Goal: Task Accomplishment & Management: Use online tool/utility

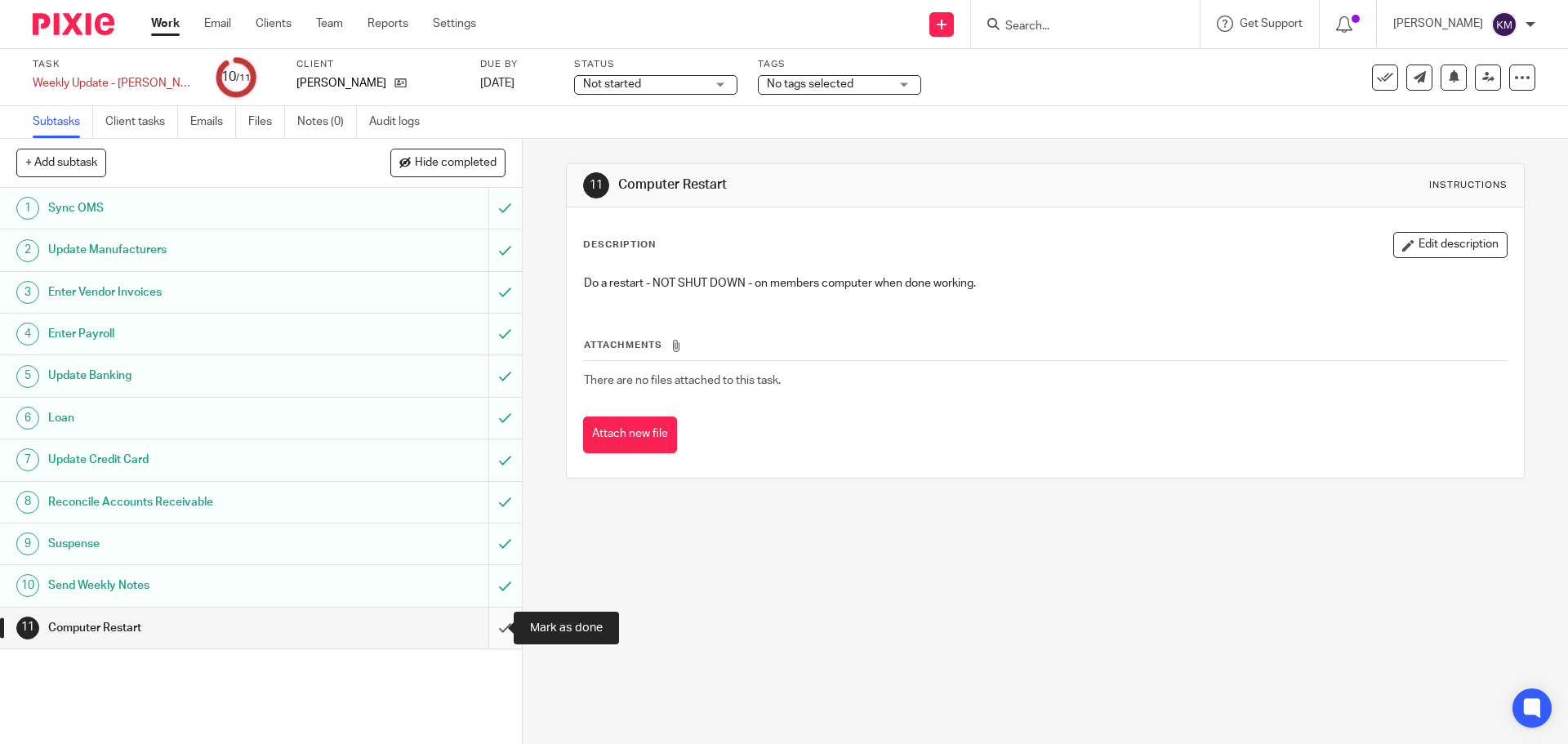
click at [489, 622] on input "submit" at bounding box center [260, 628] width 522 height 41
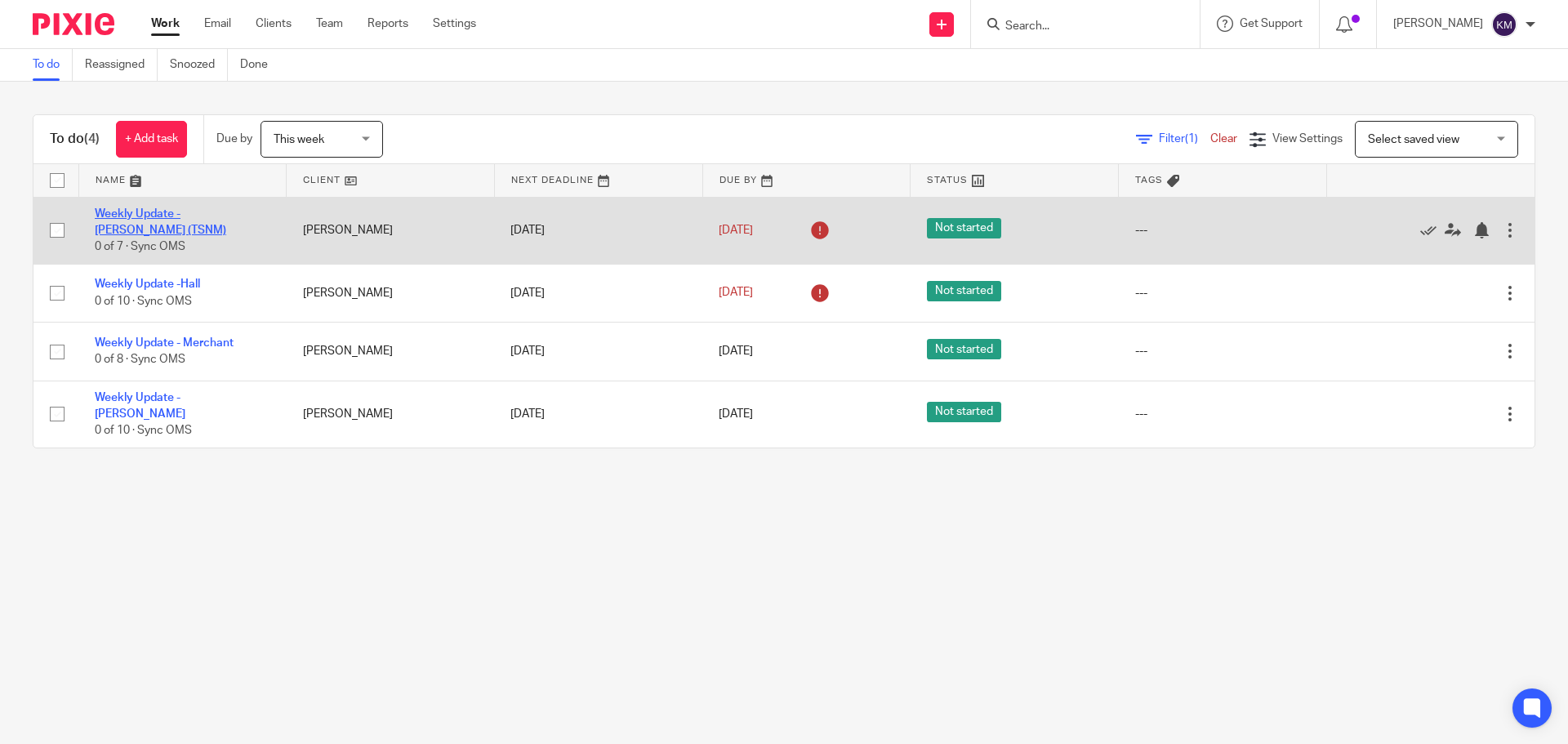
click at [198, 213] on link "Weekly Update - [PERSON_NAME] (TSNM)" at bounding box center [160, 222] width 132 height 28
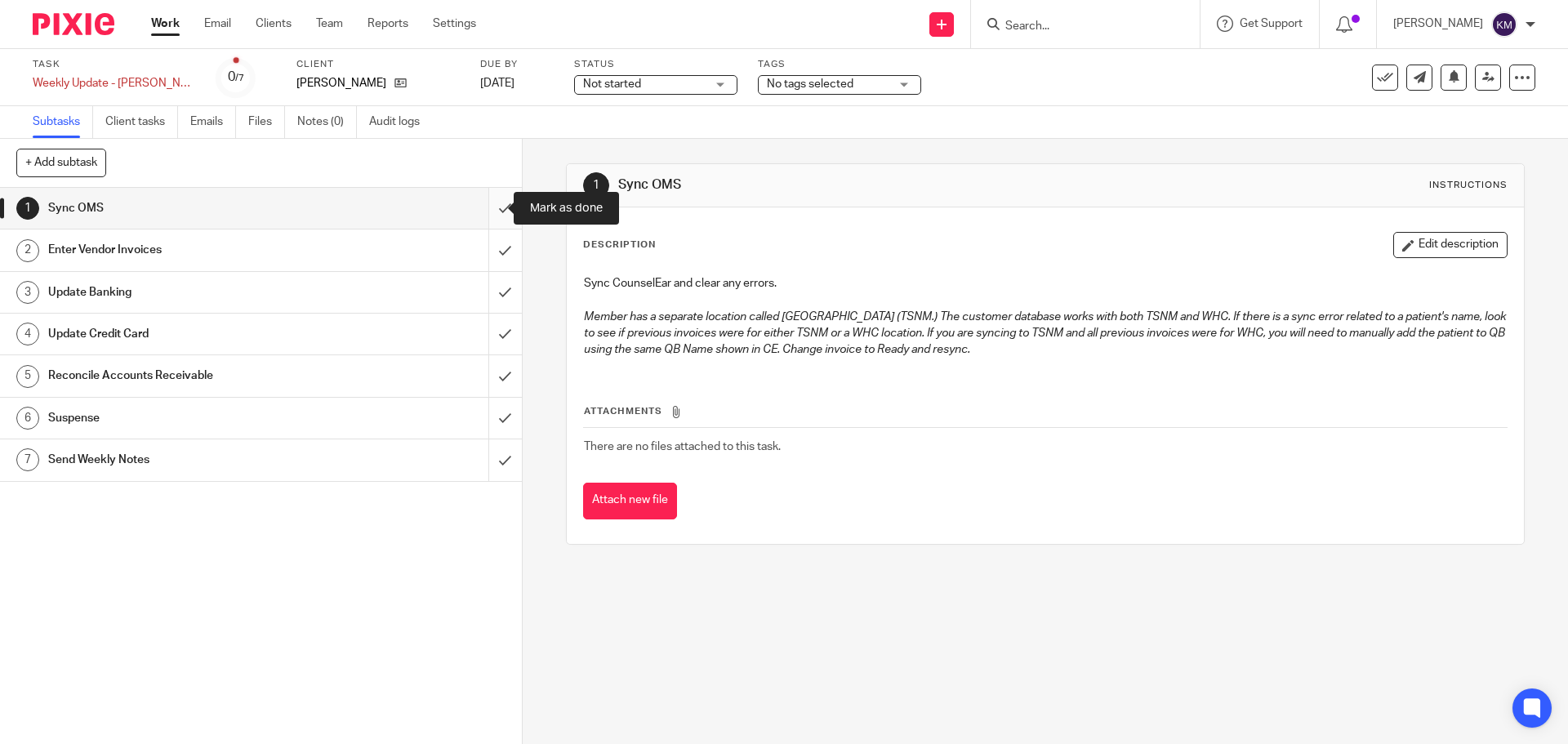
click at [481, 206] on input "submit" at bounding box center [260, 208] width 522 height 41
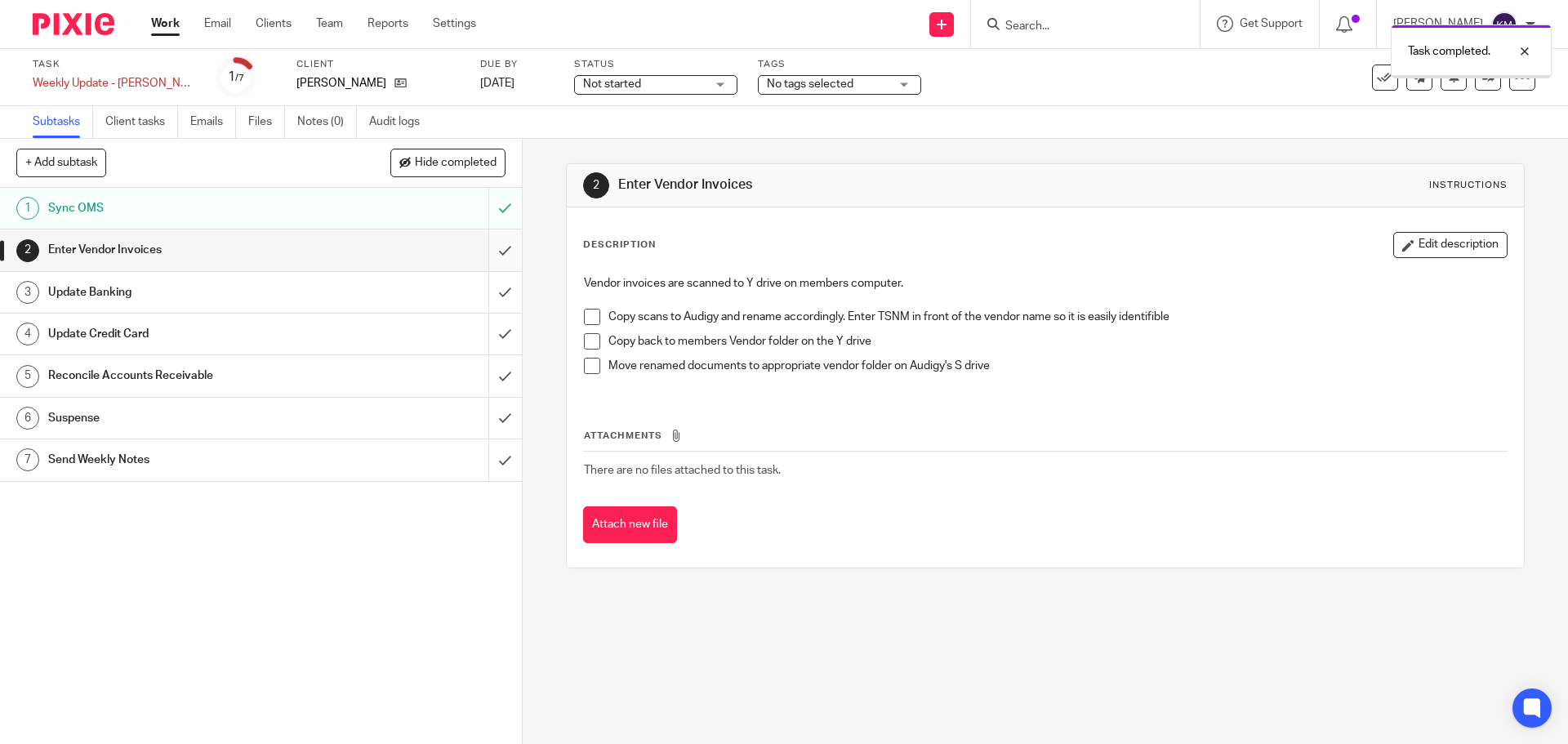
click at [490, 243] on input "submit" at bounding box center [260, 250] width 522 height 41
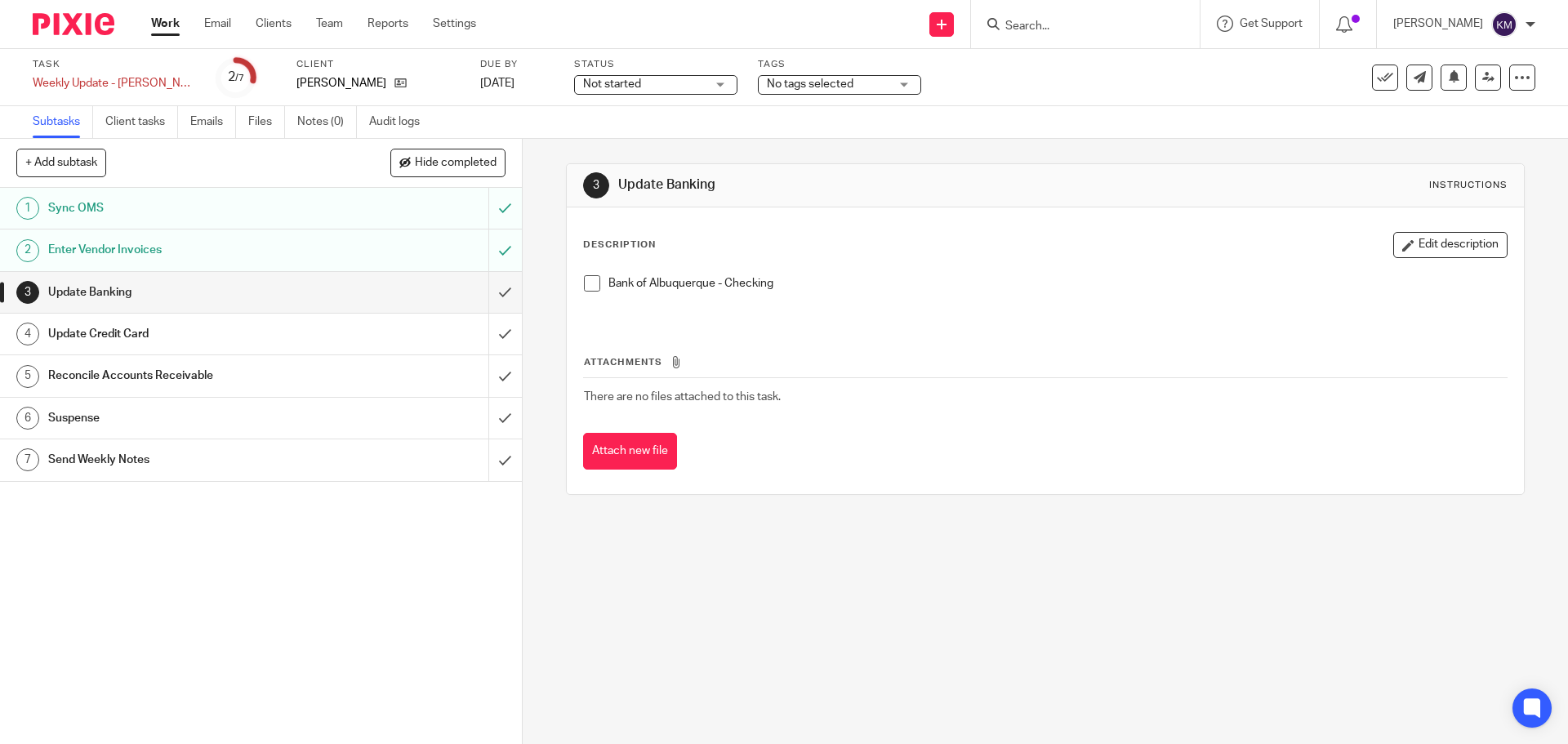
click at [593, 284] on span at bounding box center [592, 283] width 16 height 16
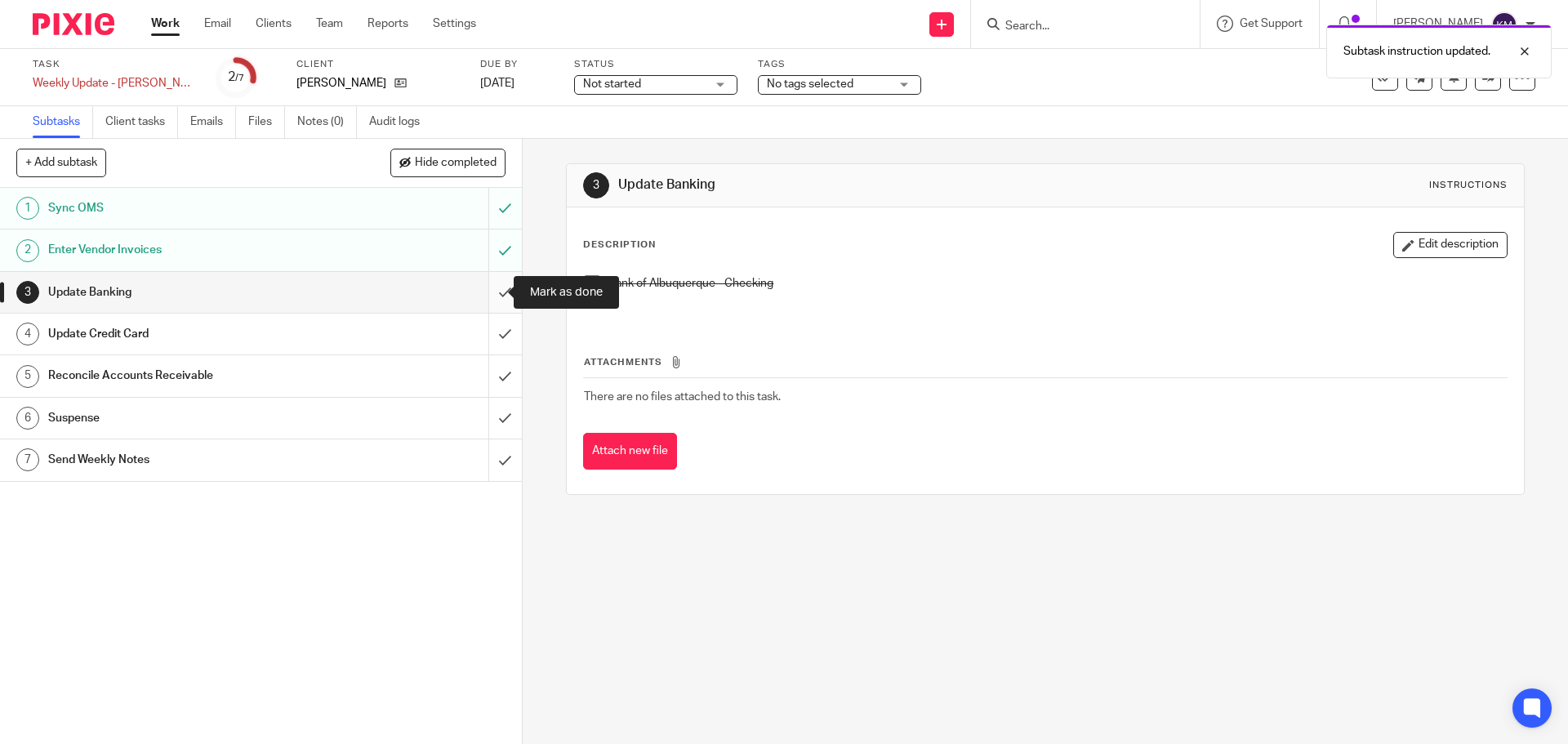
click at [490, 289] on input "submit" at bounding box center [260, 292] width 522 height 41
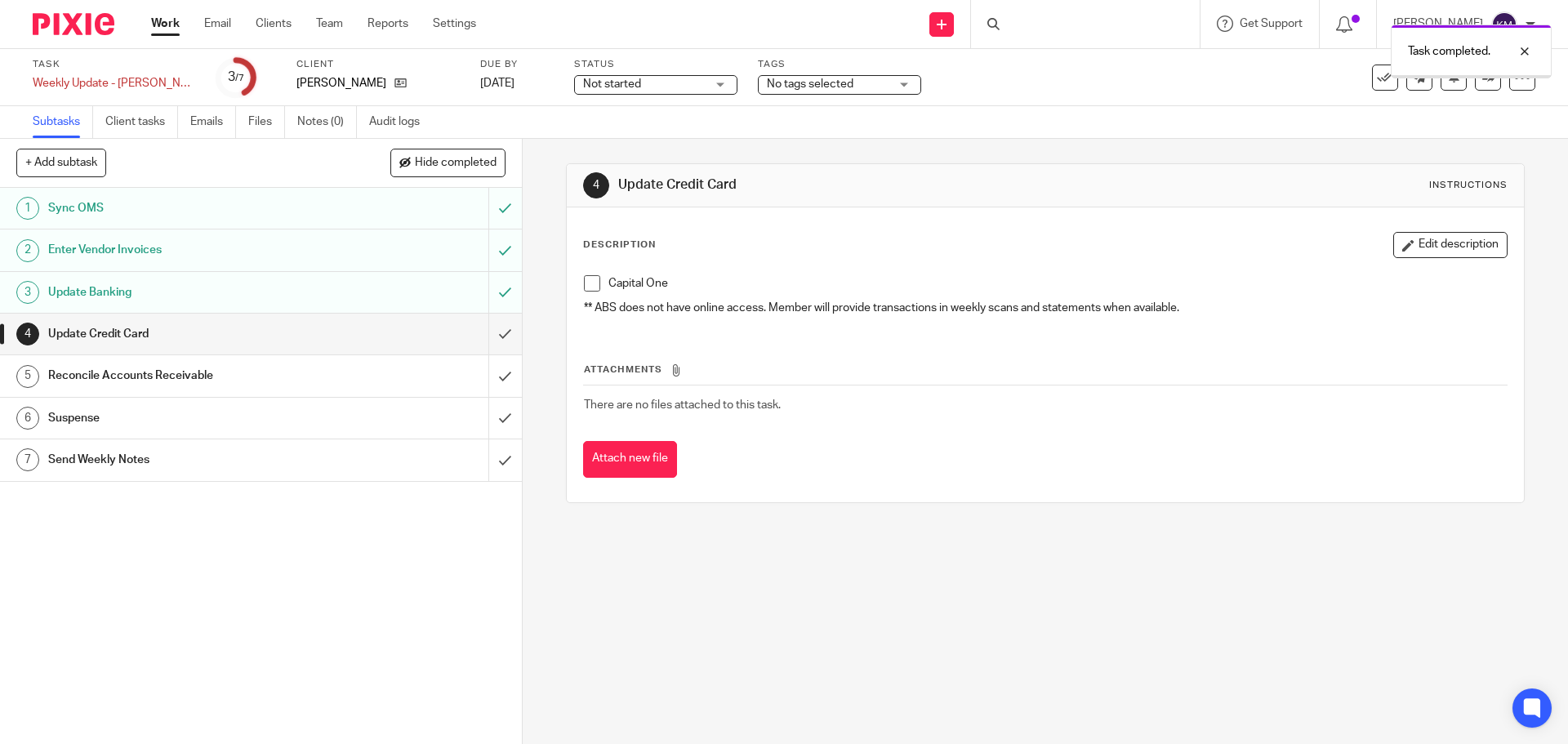
click at [490, 331] on input "submit" at bounding box center [260, 334] width 522 height 41
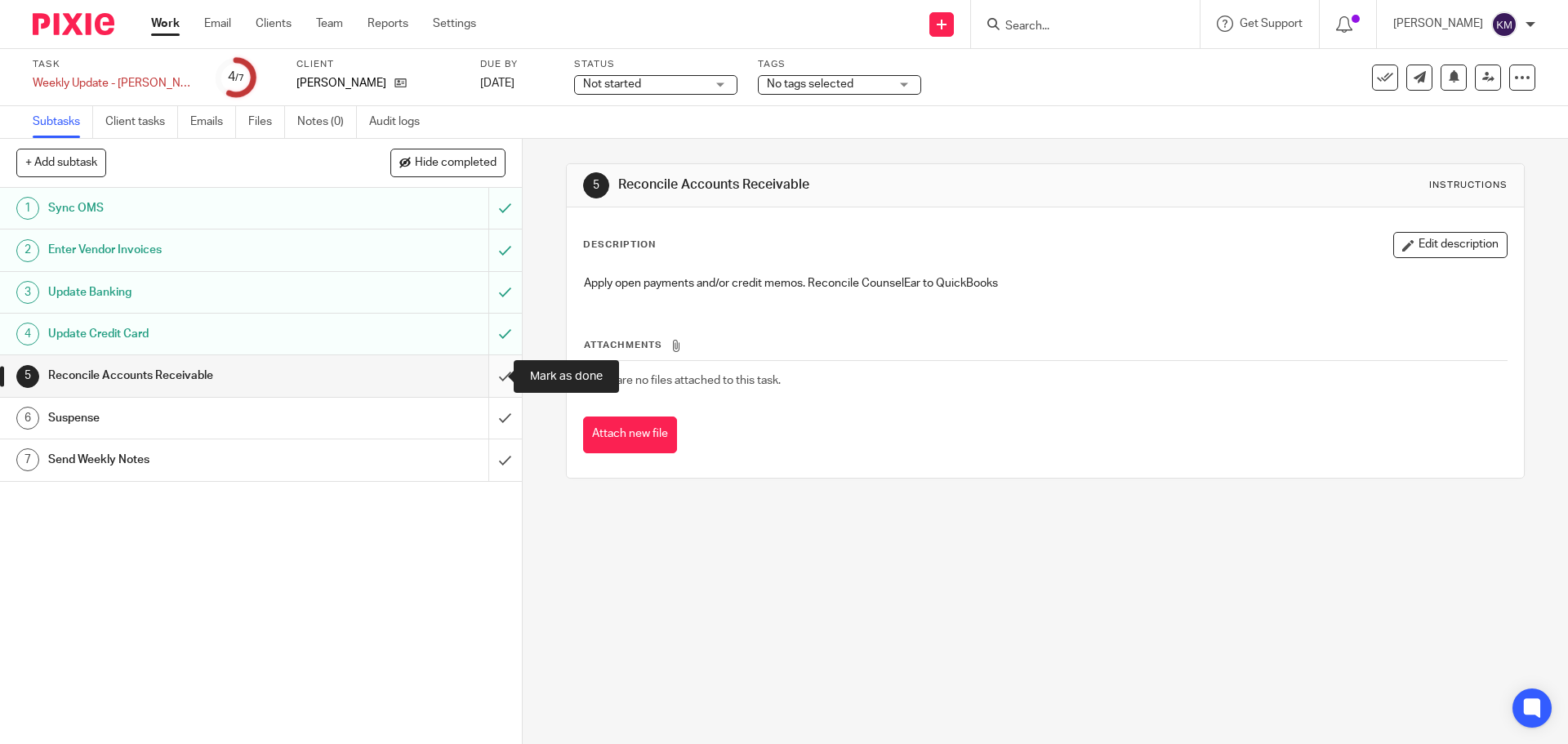
click at [488, 374] on input "submit" at bounding box center [260, 376] width 522 height 41
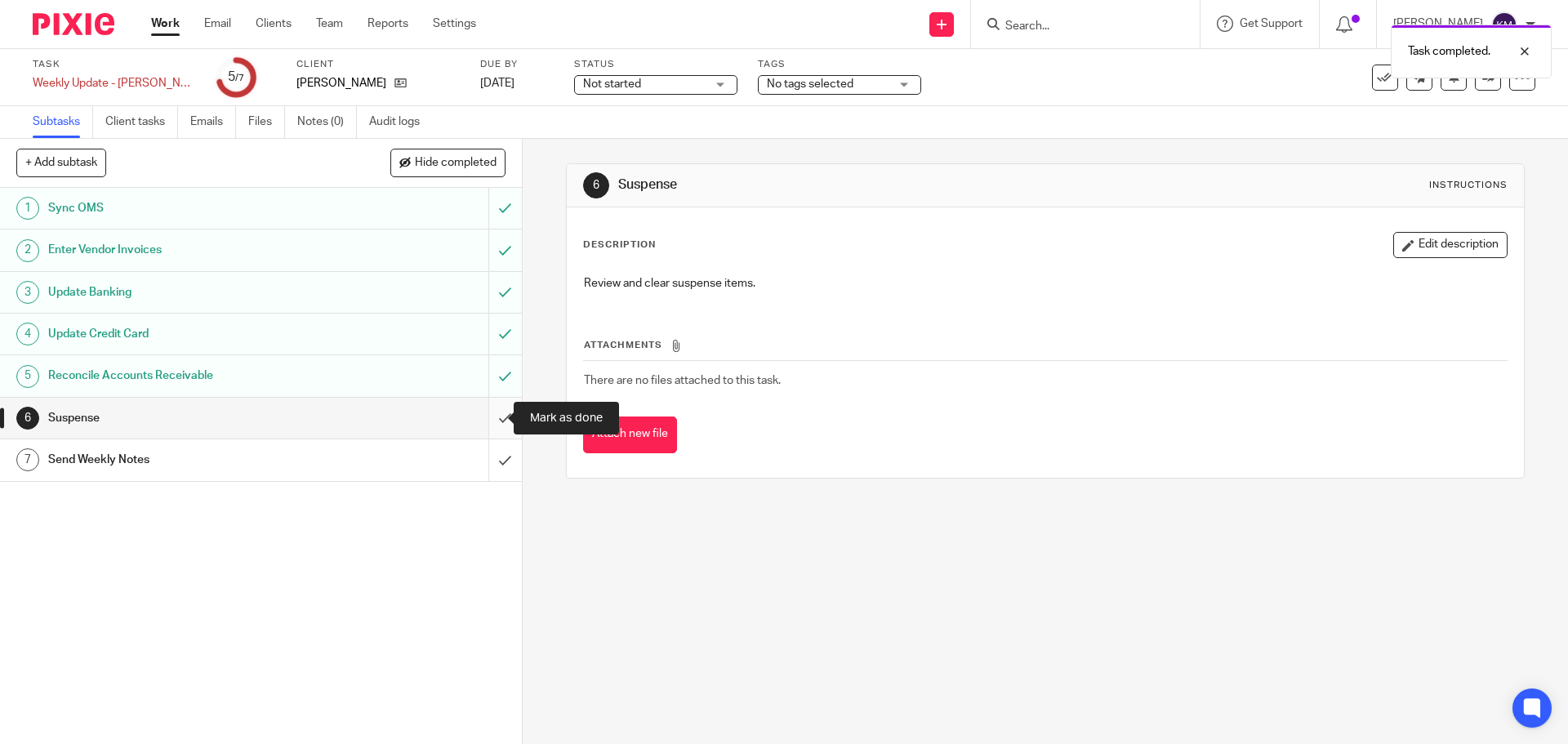
click at [492, 415] on input "submit" at bounding box center [260, 418] width 522 height 41
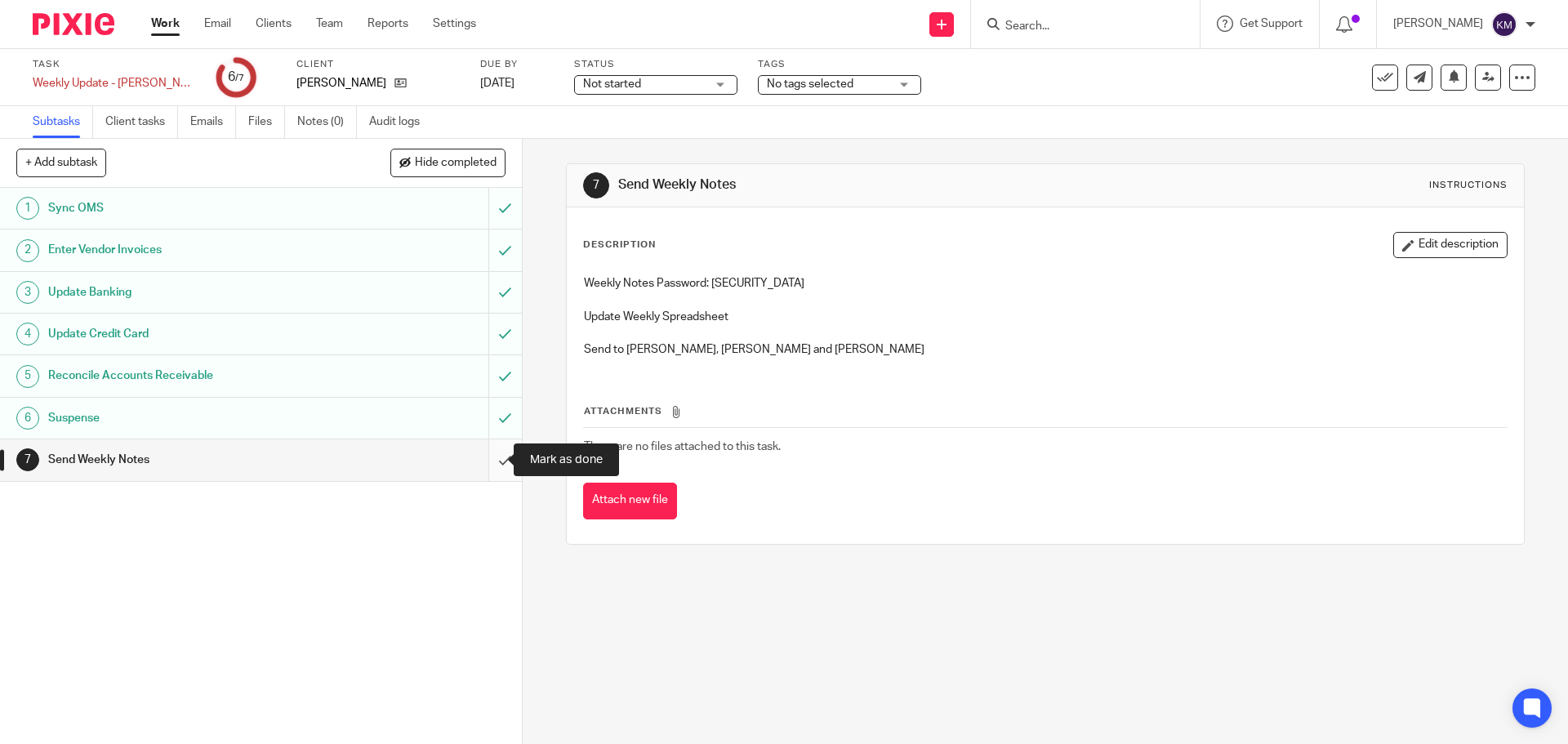
click at [484, 462] on input "submit" at bounding box center [260, 460] width 522 height 41
click at [162, 12] on div "Work Email Clients Team Reports Settings Work Email Clients Team Reports Settin…" at bounding box center [318, 24] width 366 height 48
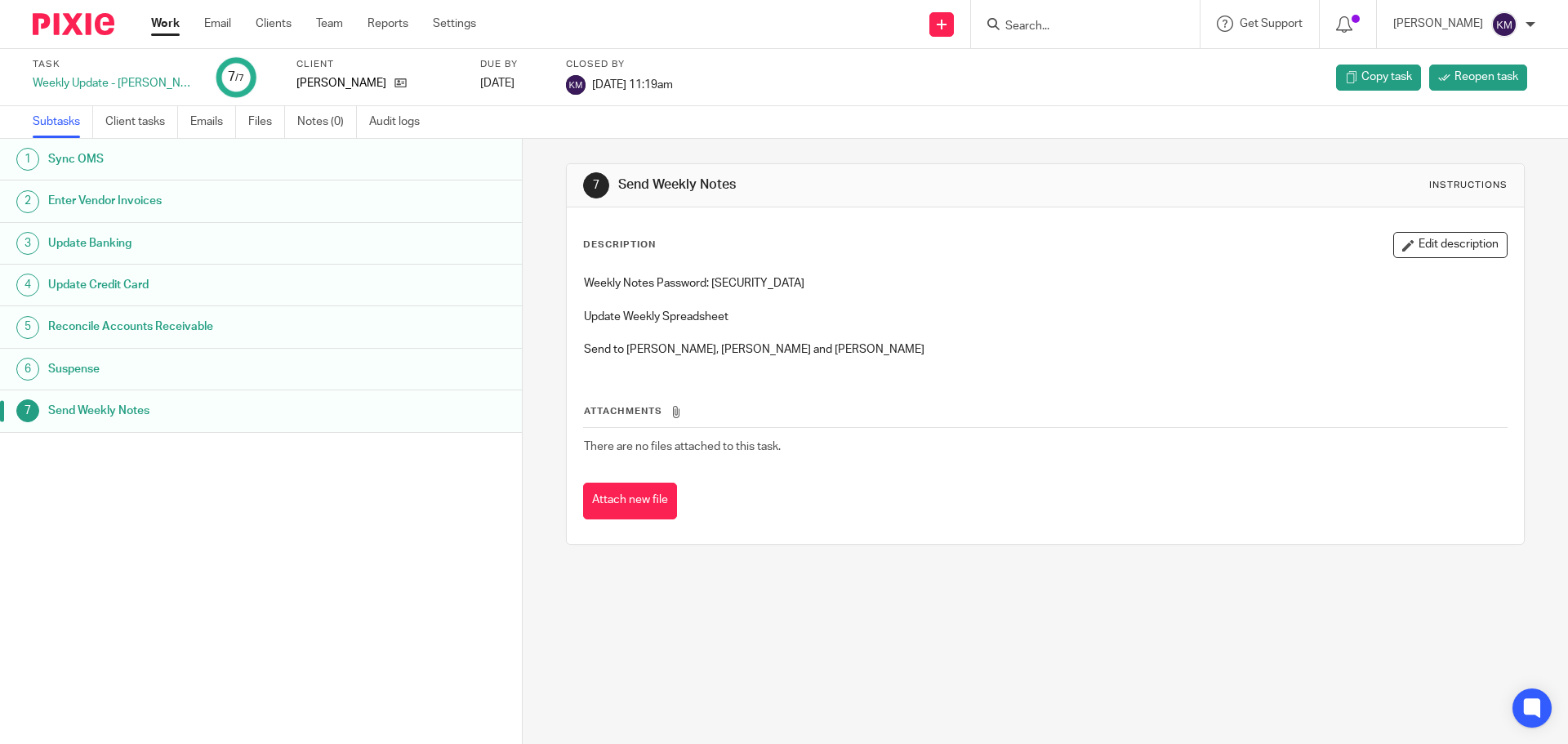
click at [159, 24] on link "Work" at bounding box center [165, 24] width 29 height 16
